Goal: Task Accomplishment & Management: Manage account settings

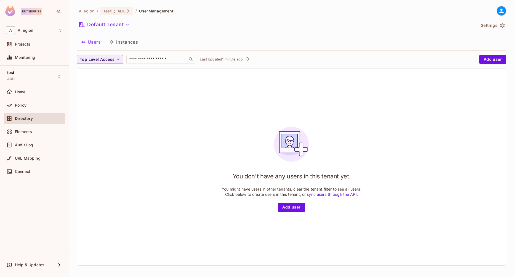
click at [136, 81] on div "You don't have any users in this tenant yet. You might have users in other tena…" at bounding box center [291, 166] width 429 height 197
click at [488, 56] on button "Add user" at bounding box center [492, 59] width 27 height 9
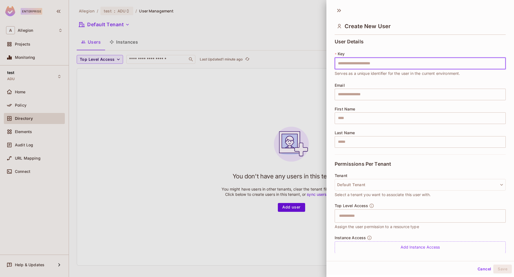
paste input "**********"
type input "**********"
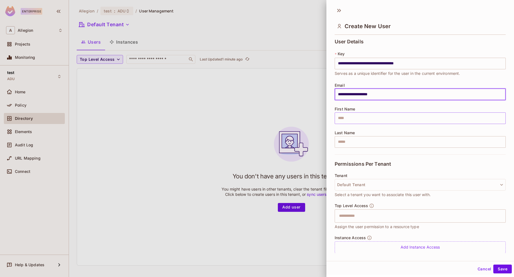
type input "**********"
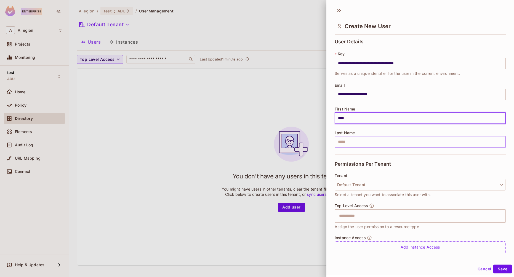
type input "****"
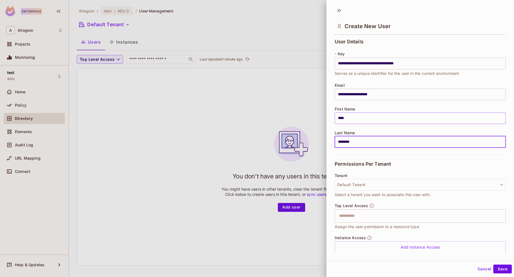
type input "********"
click at [395, 116] on input "****" at bounding box center [420, 118] width 171 height 12
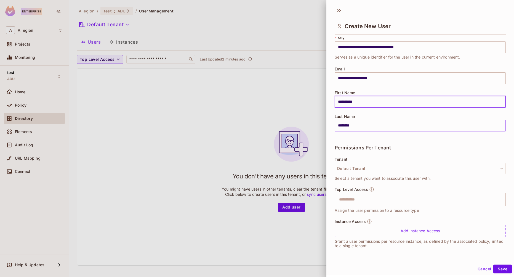
scroll to position [1, 0]
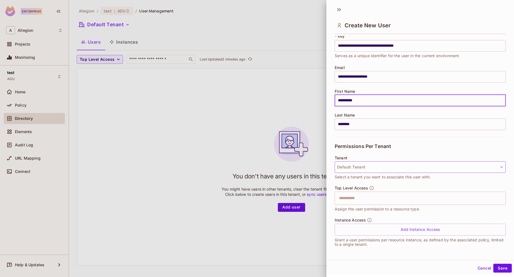
type input "**********"
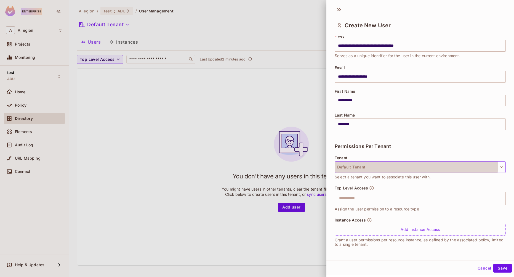
click at [400, 164] on button "Default Tenant" at bounding box center [420, 167] width 171 height 12
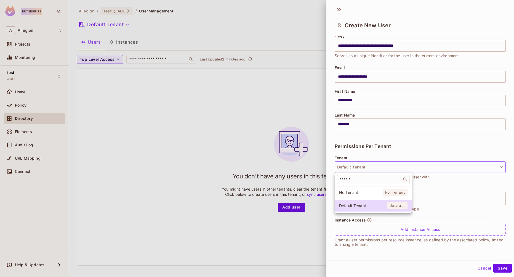
click at [408, 146] on div at bounding box center [257, 138] width 514 height 277
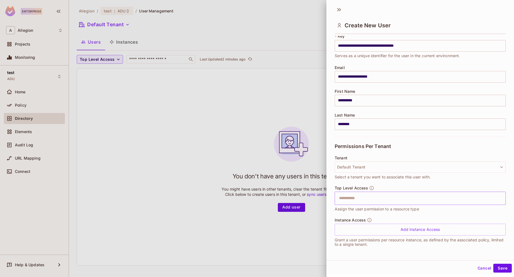
click at [388, 198] on input "text" at bounding box center [415, 198] width 159 height 11
click at [387, 213] on li "viewer" at bounding box center [416, 212] width 163 height 10
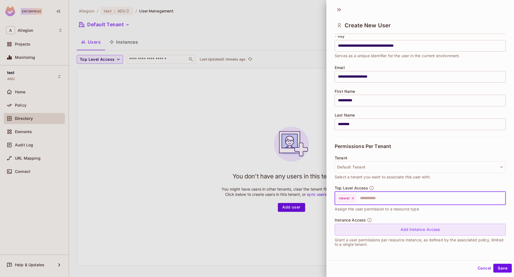
click at [406, 231] on div "Add Instance Access" at bounding box center [420, 229] width 171 height 12
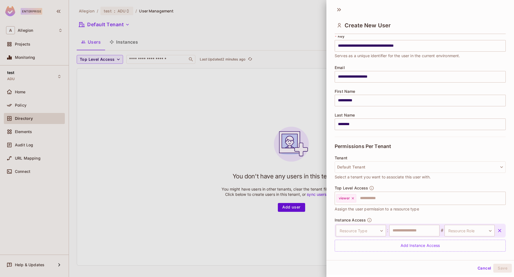
scroll to position [33, 0]
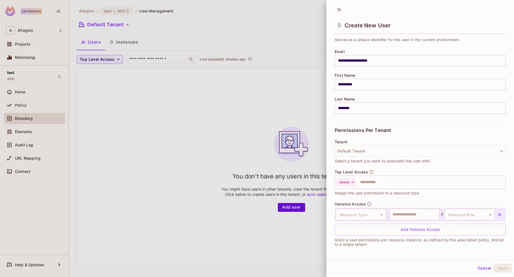
click at [497, 212] on icon "button" at bounding box center [500, 215] width 6 height 6
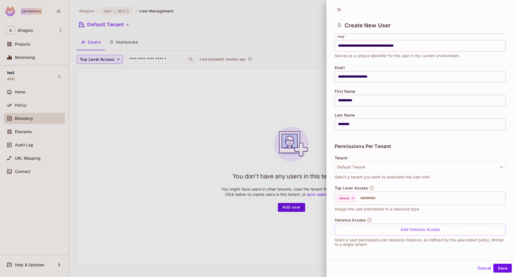
scroll to position [17, 0]
click at [353, 198] on icon at bounding box center [353, 198] width 2 height 2
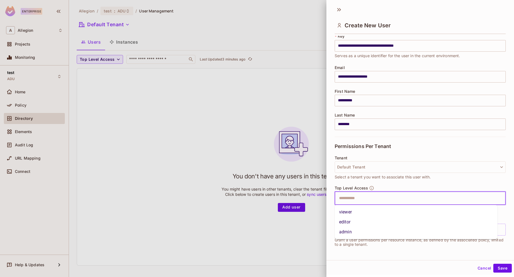
click at [356, 199] on input "text" at bounding box center [415, 198] width 159 height 11
click at [79, 91] on div at bounding box center [257, 138] width 514 height 277
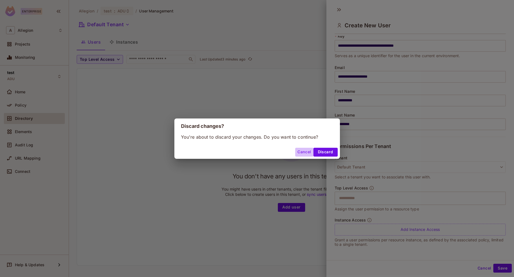
click at [310, 151] on button "Cancel" at bounding box center [304, 152] width 18 height 9
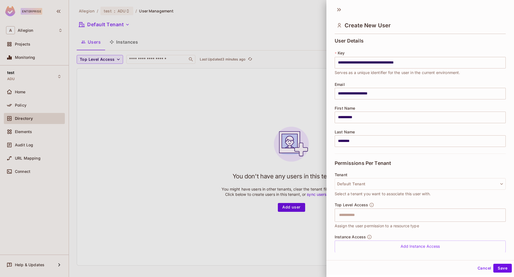
scroll to position [0, 0]
click at [504, 269] on button "Save" at bounding box center [502, 268] width 18 height 9
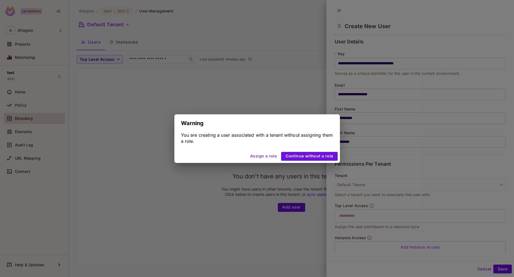
click at [277, 156] on button "Assign a role" at bounding box center [263, 156] width 31 height 9
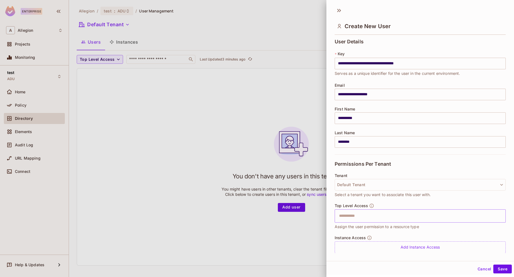
click at [367, 220] on input "text" at bounding box center [415, 215] width 159 height 11
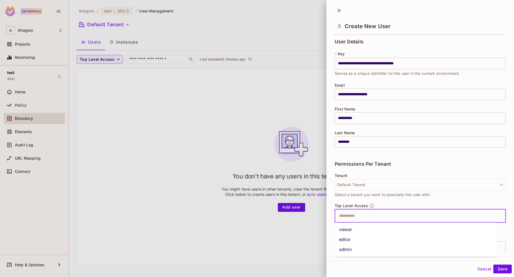
click at [362, 249] on li "admin" at bounding box center [416, 249] width 163 height 10
click at [505, 267] on button "Save" at bounding box center [502, 268] width 18 height 9
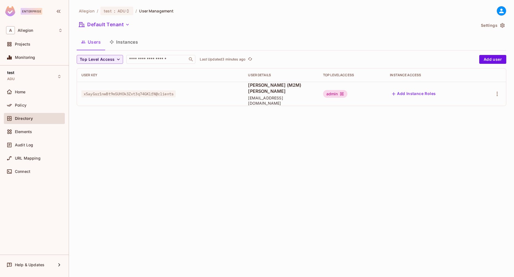
click at [123, 41] on button "Instances" at bounding box center [123, 42] width 37 height 14
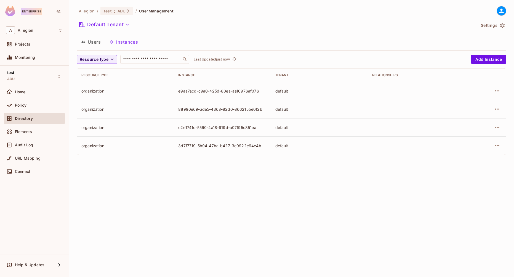
click at [156, 92] on div "organization" at bounding box center [125, 90] width 88 height 5
click at [89, 43] on button "Users" at bounding box center [91, 42] width 28 height 14
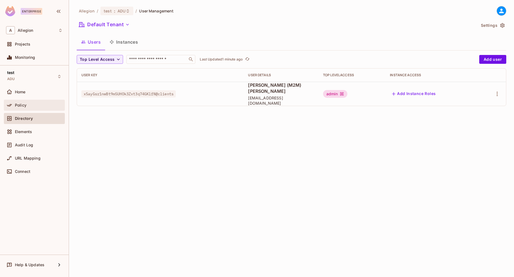
click at [41, 101] on div "Policy" at bounding box center [34, 105] width 61 height 11
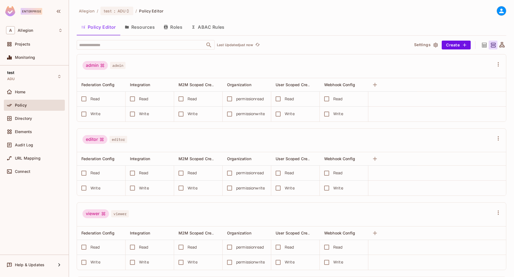
click at [170, 29] on button "Roles" at bounding box center [173, 27] width 28 height 14
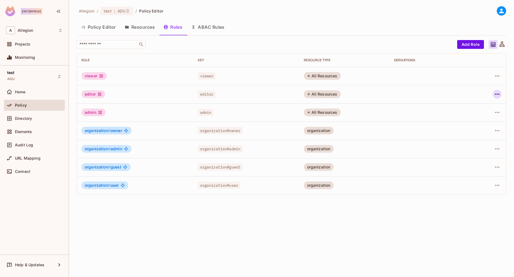
click at [494, 94] on button "button" at bounding box center [497, 94] width 9 height 9
click at [486, 106] on li "Edit Role" at bounding box center [473, 107] width 49 height 12
click at [497, 110] on icon "button" at bounding box center [497, 112] width 7 height 7
click at [340, 252] on div at bounding box center [257, 138] width 514 height 277
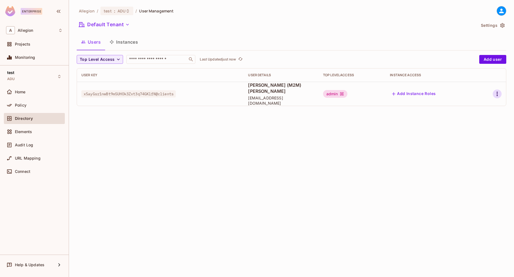
click at [495, 91] on icon "button" at bounding box center [497, 94] width 7 height 7
click at [480, 103] on li "Edit" at bounding box center [473, 103] width 49 height 12
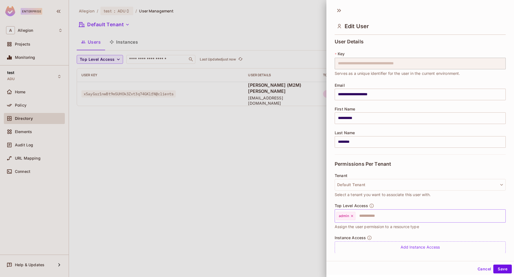
click at [352, 213] on div "admin" at bounding box center [345, 216] width 19 height 8
click at [352, 216] on icon at bounding box center [352, 216] width 4 height 4
click at [494, 266] on button "Save" at bounding box center [502, 268] width 18 height 9
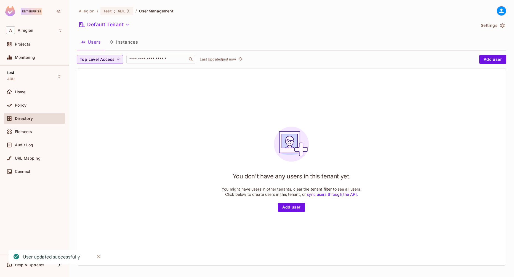
click at [122, 58] on button "Top Level Access" at bounding box center [100, 59] width 46 height 9
click at [185, 86] on div at bounding box center [257, 138] width 514 height 277
